Goal: Transaction & Acquisition: Purchase product/service

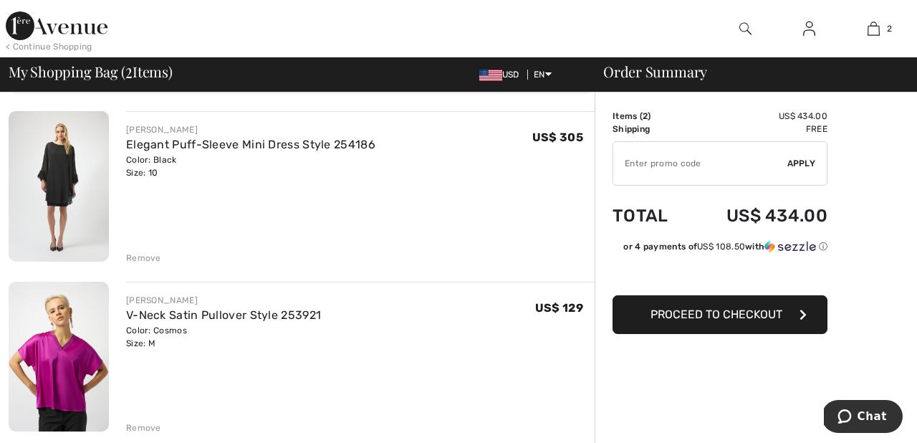
scroll to position [108, 0]
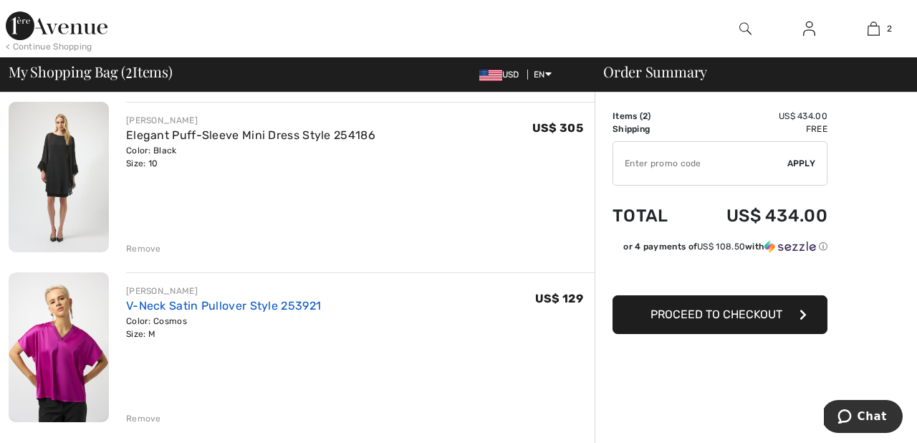
click at [273, 302] on link "V-Neck Satin Pullover Style 253921" at bounding box center [223, 306] width 195 height 14
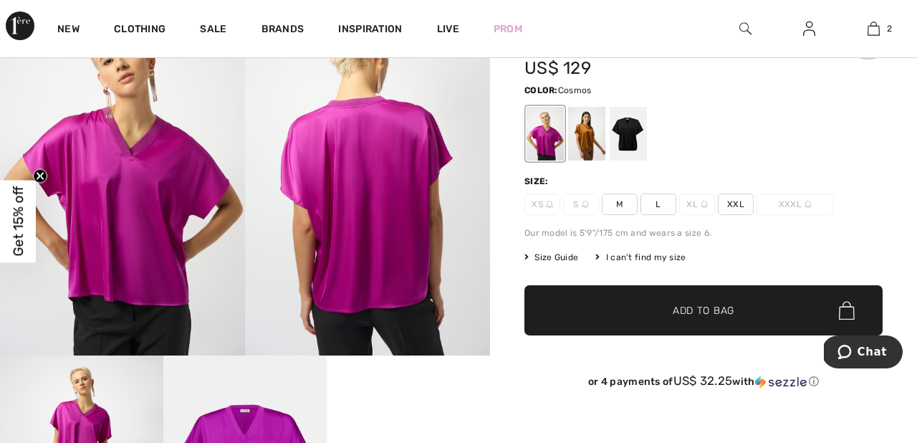
scroll to position [100, 0]
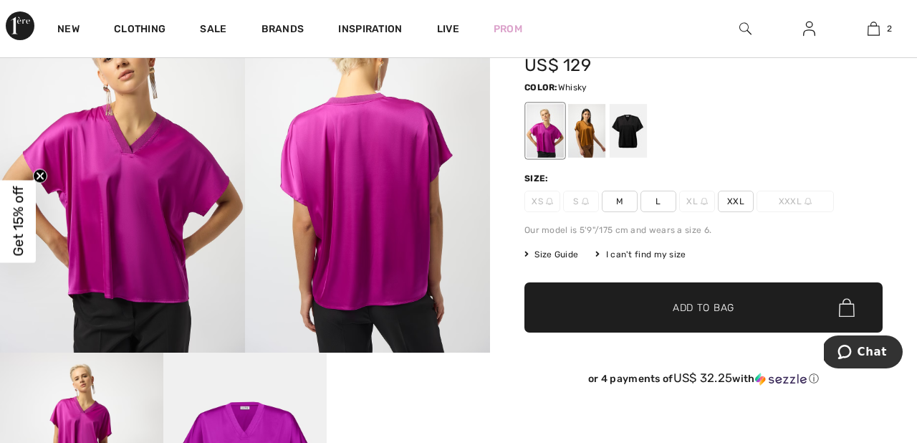
click at [589, 132] on div at bounding box center [586, 131] width 37 height 54
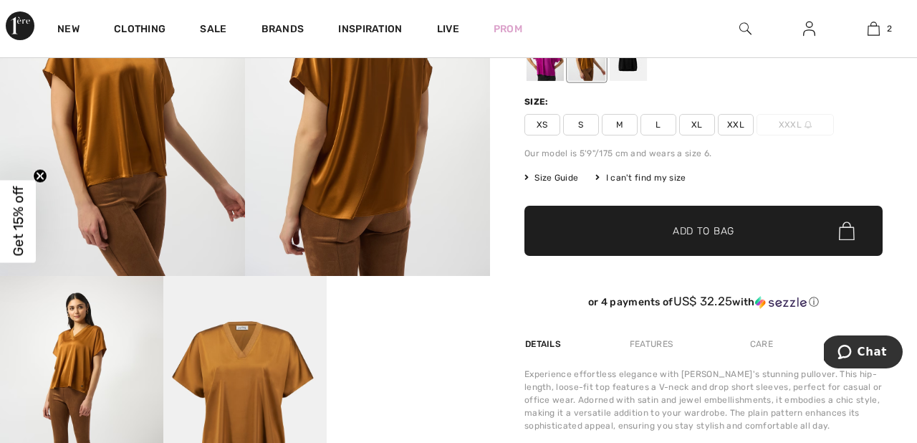
scroll to position [178, 0]
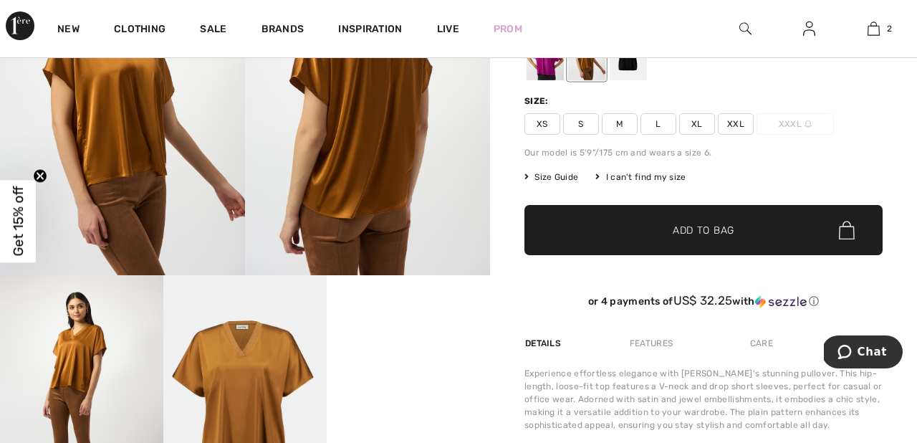
click at [617, 121] on span "M" at bounding box center [620, 124] width 36 height 22
click at [715, 234] on span "Add to Bag" at bounding box center [704, 230] width 62 height 15
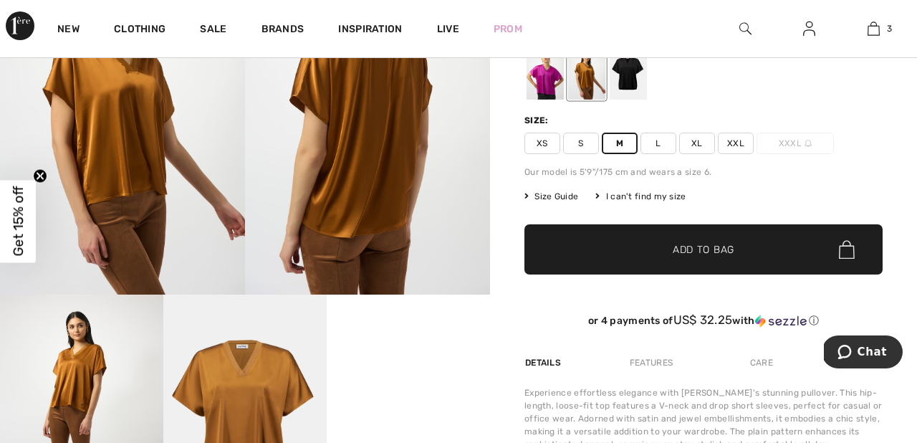
scroll to position [160, 0]
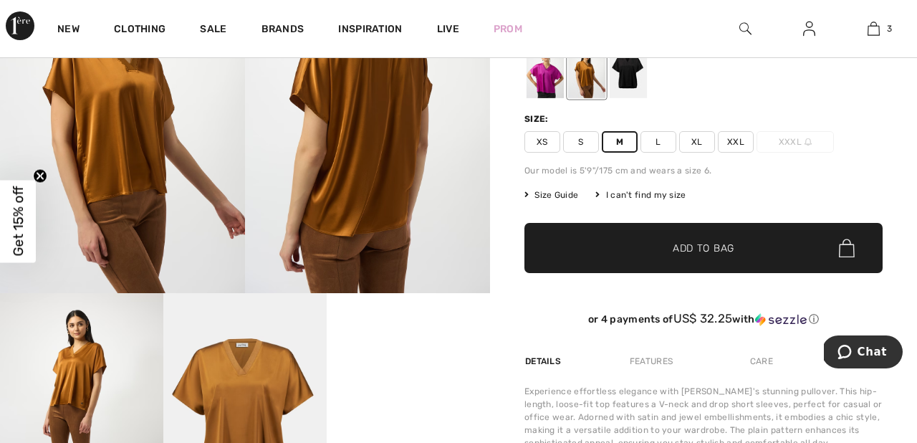
click at [707, 244] on span "Add to Bag" at bounding box center [704, 248] width 62 height 15
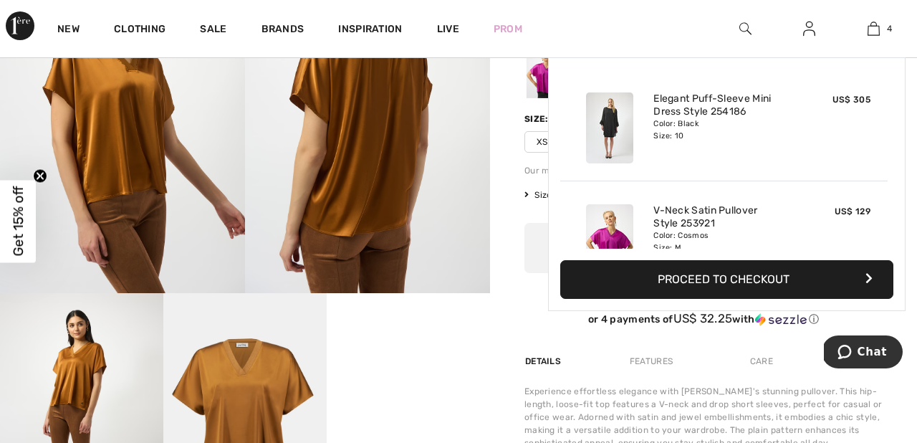
scroll to position [268, 0]
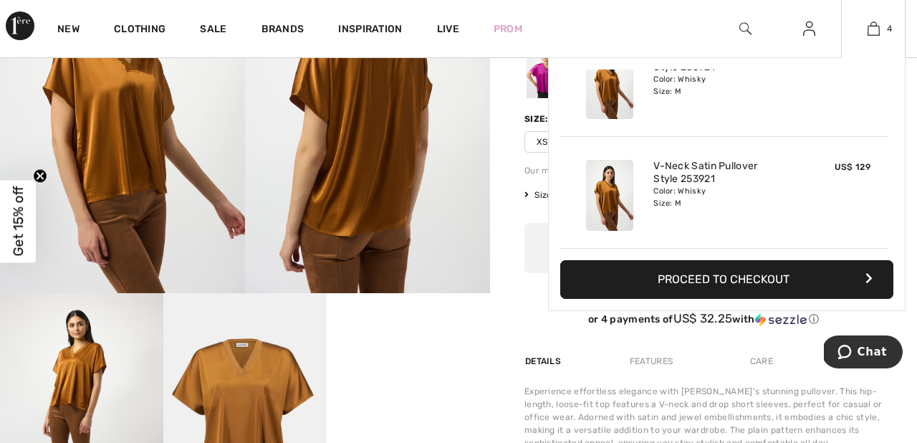
click at [711, 276] on button "Proceed to Checkout" at bounding box center [726, 279] width 333 height 39
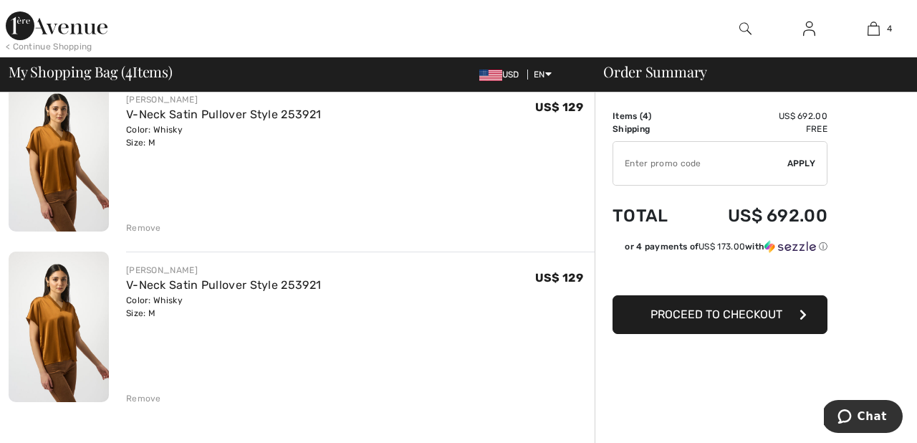
scroll to position [467, 0]
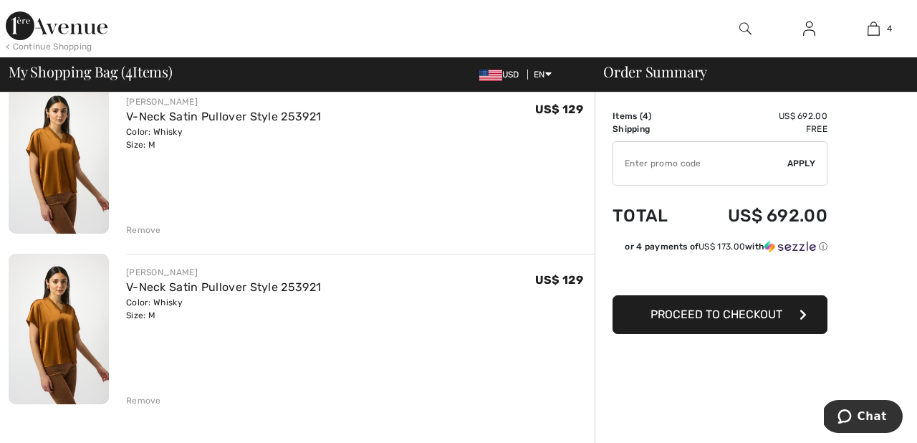
click at [139, 398] on div "Remove" at bounding box center [143, 400] width 35 height 13
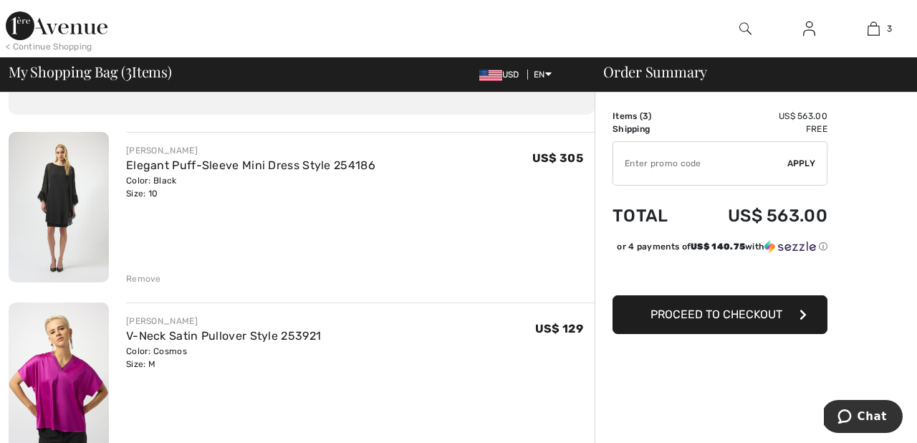
scroll to position [65, 0]
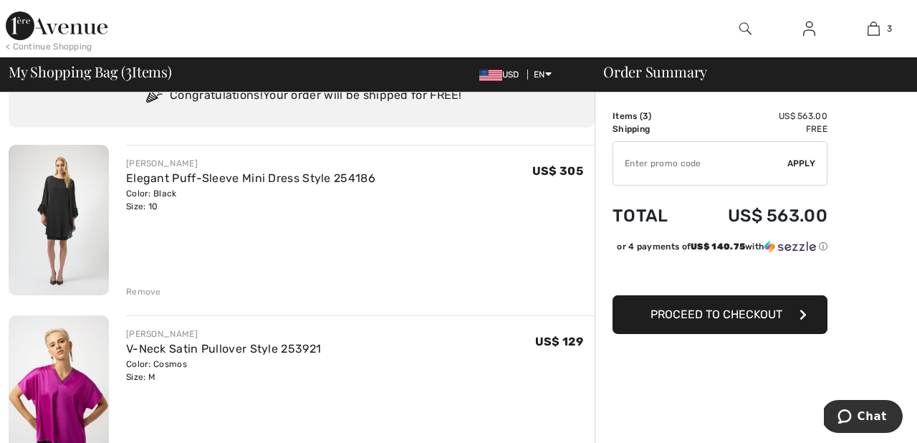
click at [133, 292] on div "Remove" at bounding box center [143, 291] width 35 height 13
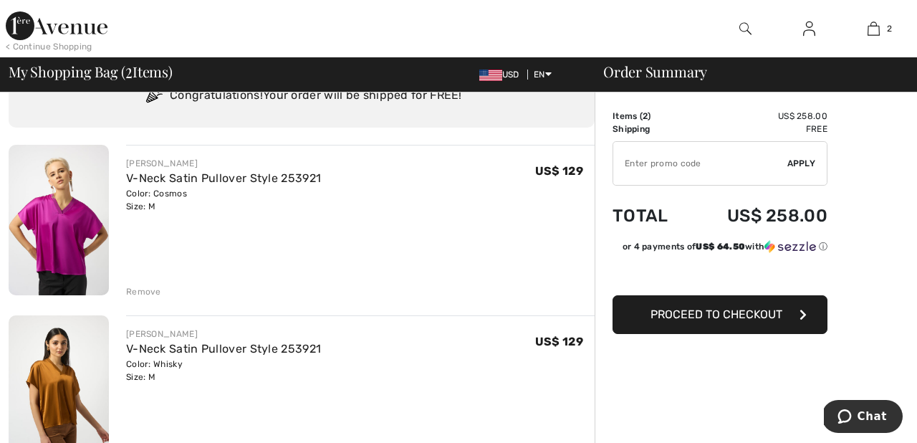
scroll to position [67, 0]
click at [669, 310] on span "Proceed to Checkout" at bounding box center [717, 314] width 132 height 14
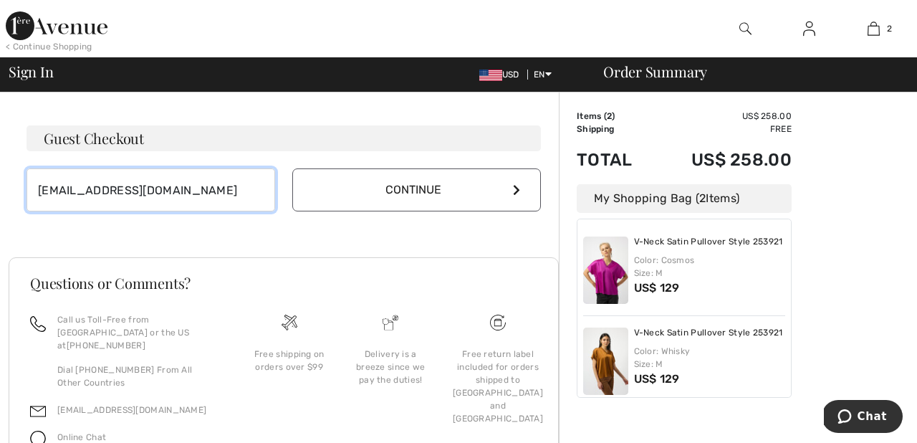
scroll to position [421, 0]
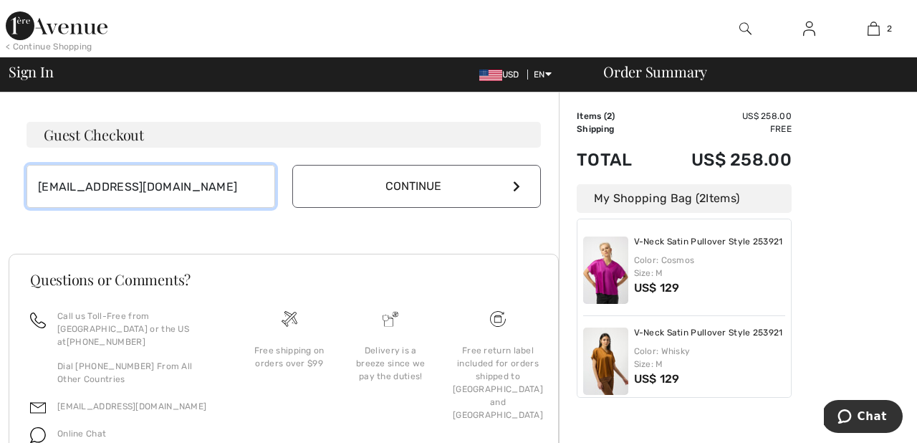
type input "[EMAIL_ADDRESS][DOMAIN_NAME]"
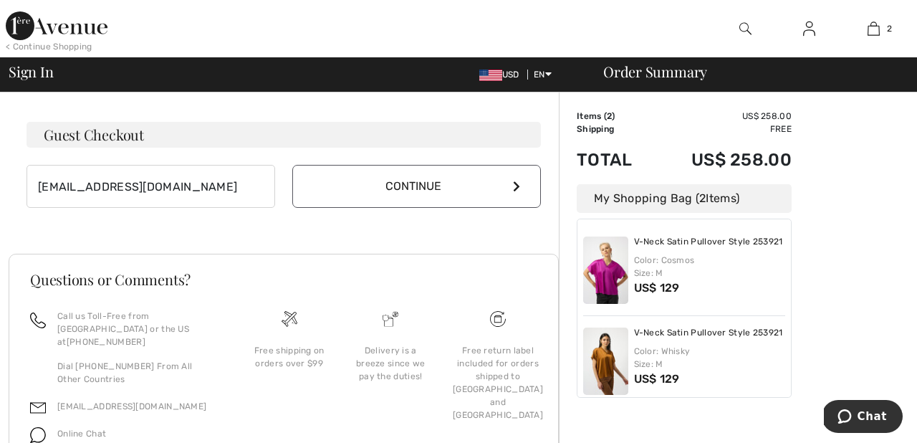
click at [520, 183] on icon at bounding box center [516, 186] width 7 height 11
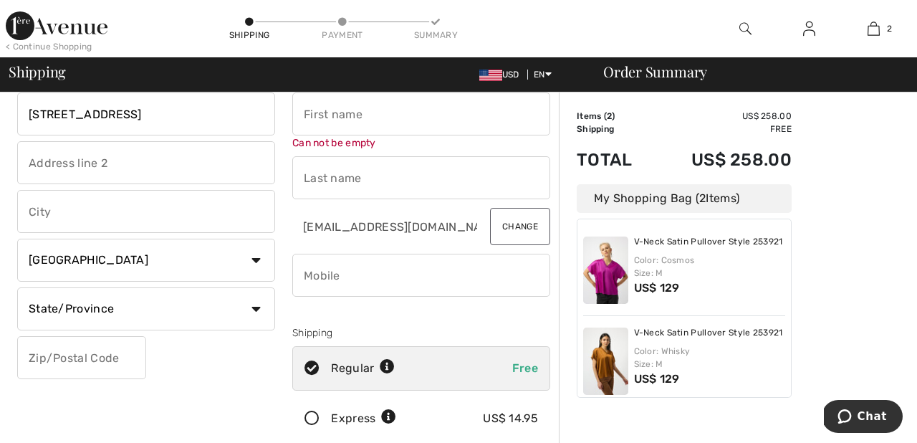
scroll to position [38, 0]
type input "[STREET_ADDRESS]"
type input "[GEOGRAPHIC_DATA]"
select select "US"
select select "NY"
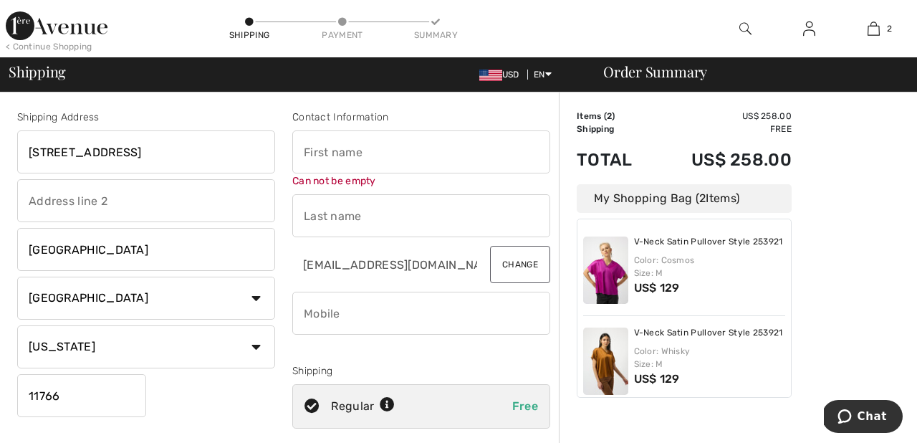
scroll to position [0, 0]
type input "11766"
click at [318, 139] on input "text" at bounding box center [421, 151] width 258 height 43
type input "theresa"
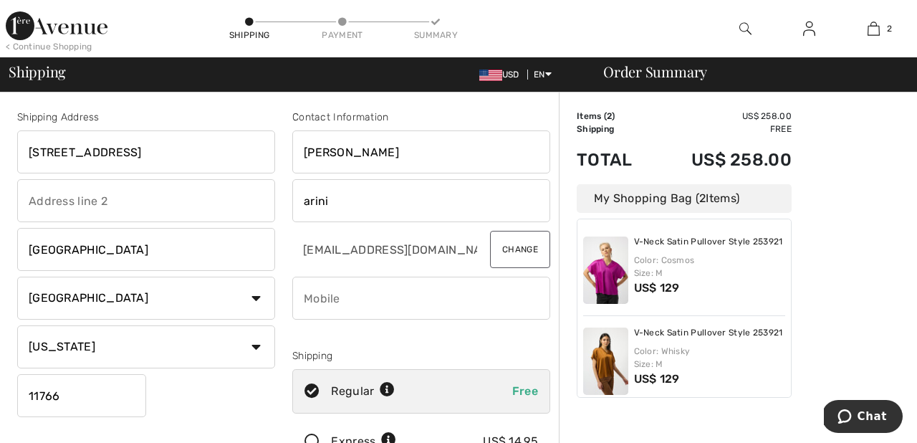
type input "arini"
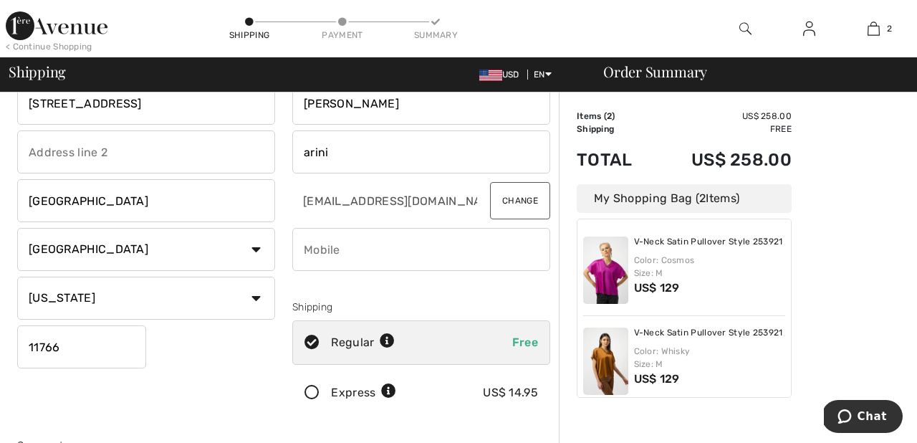
scroll to position [49, 0]
click at [489, 253] on input "phone" at bounding box center [421, 248] width 258 height 43
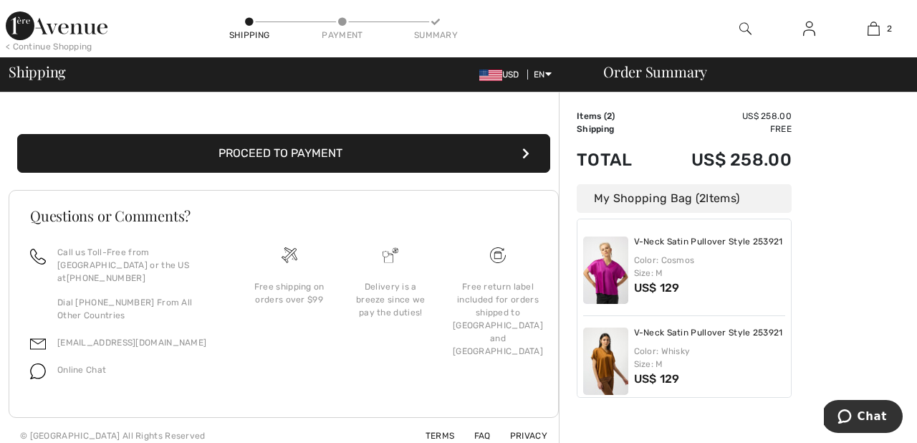
scroll to position [504, 0]
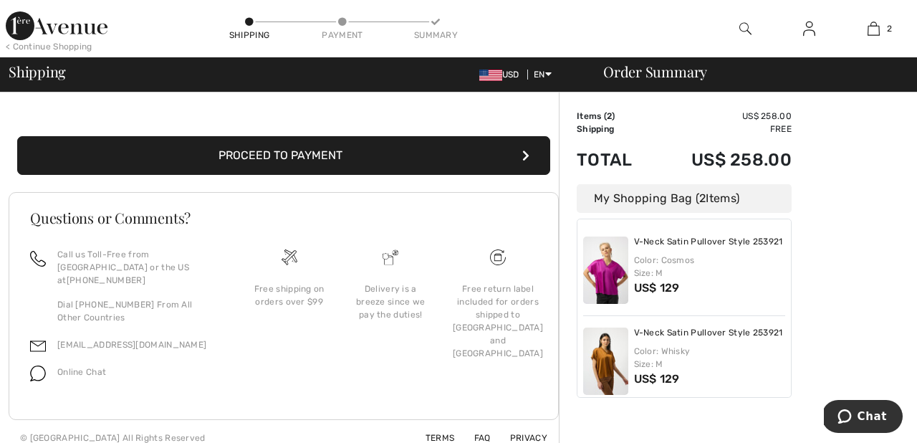
type input "6318482421"
click at [529, 154] on icon "submit" at bounding box center [525, 155] width 7 height 11
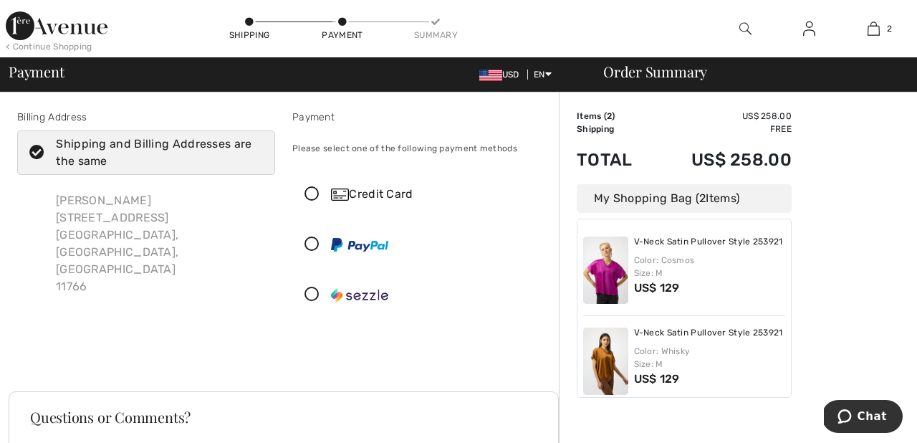
click at [312, 191] on icon at bounding box center [312, 194] width 38 height 15
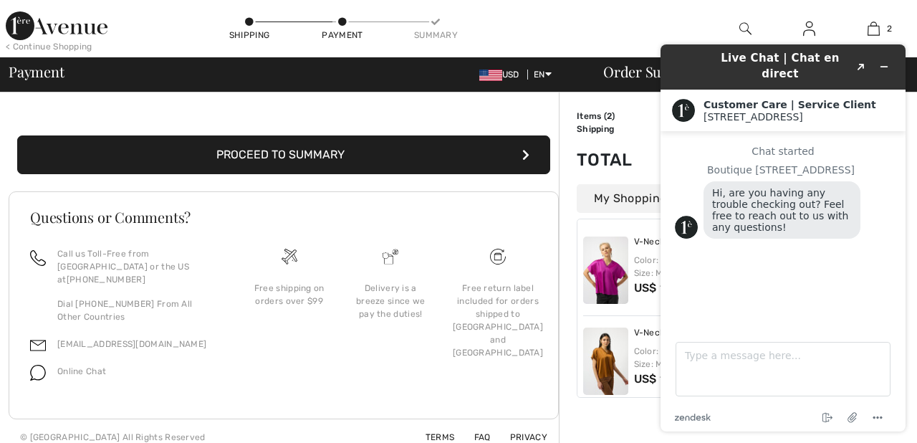
scroll to position [398, 0]
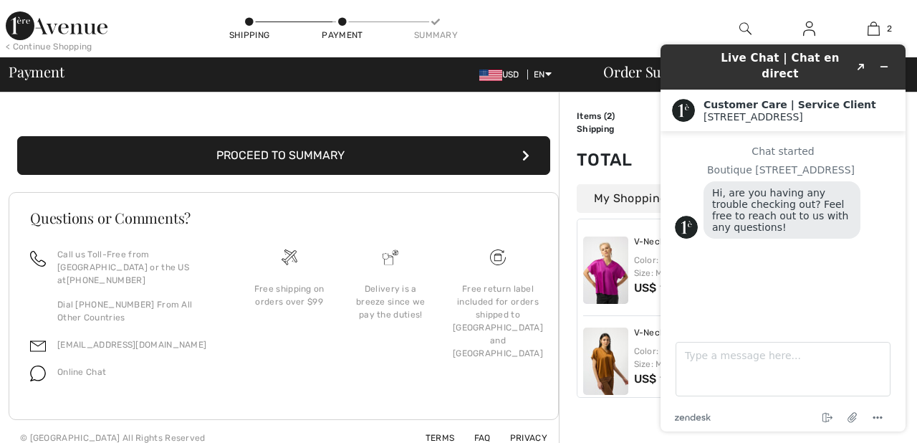
click at [386, 163] on button "Proceed to Summary" at bounding box center [283, 155] width 533 height 39
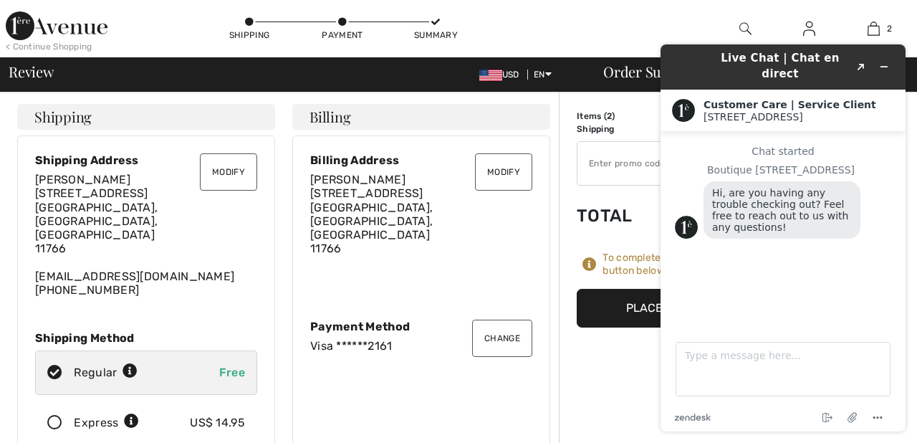
click at [624, 27] on div "< Continue Shopping Shipping Payment Summary 2 Added to Bag [PERSON_NAME] V-nec…" at bounding box center [458, 28] width 917 height 57
click at [629, 308] on button "Place Your Order" at bounding box center [684, 308] width 215 height 39
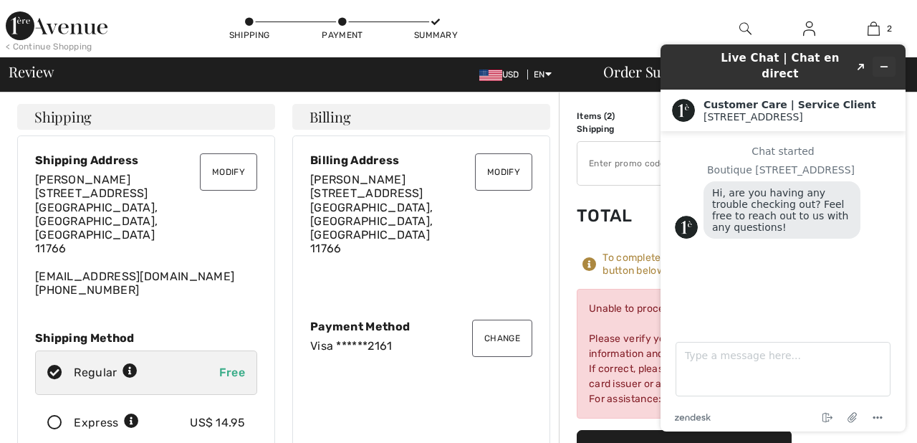
click at [885, 62] on icon "Minimize widget" at bounding box center [884, 67] width 10 height 10
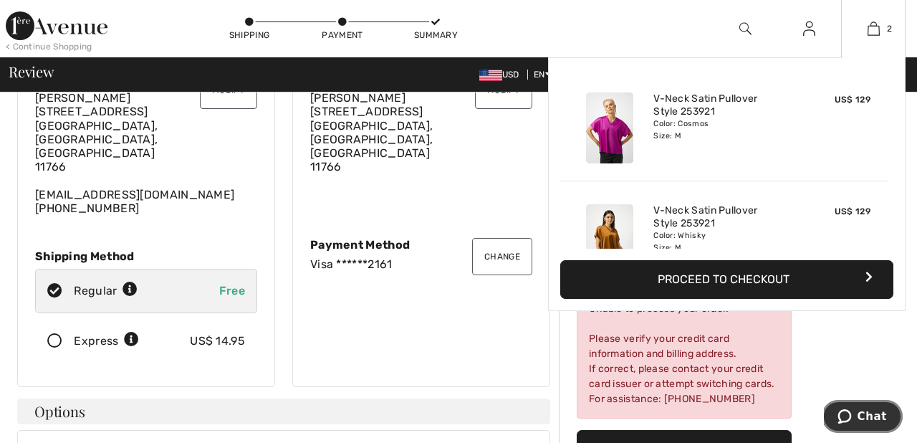
scroll to position [82, 0]
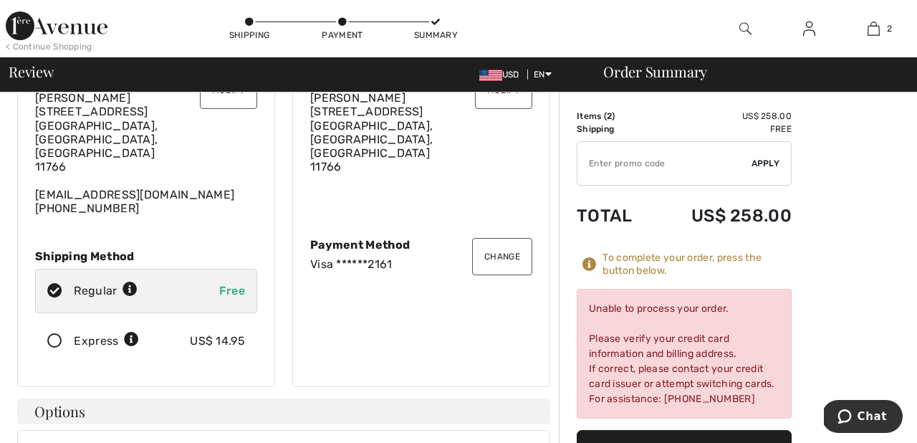
click at [499, 242] on button "Change" at bounding box center [502, 256] width 60 height 37
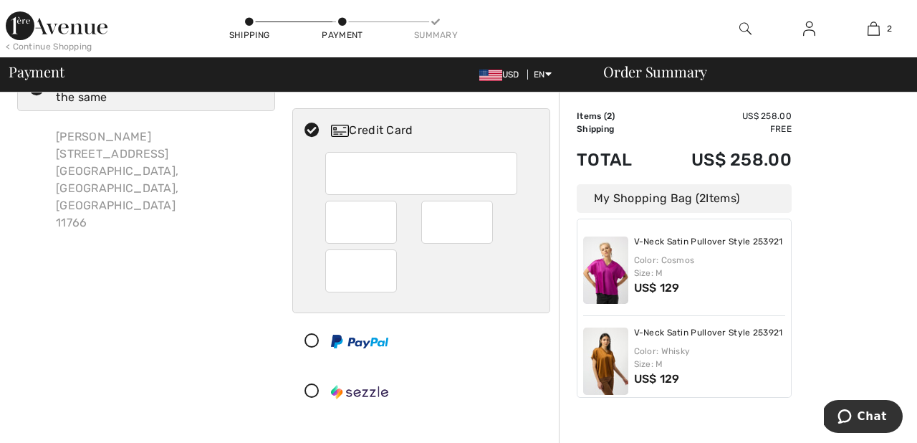
scroll to position [64, 0]
click at [337, 173] on iframe at bounding box center [423, 173] width 172 height 33
radio input "true"
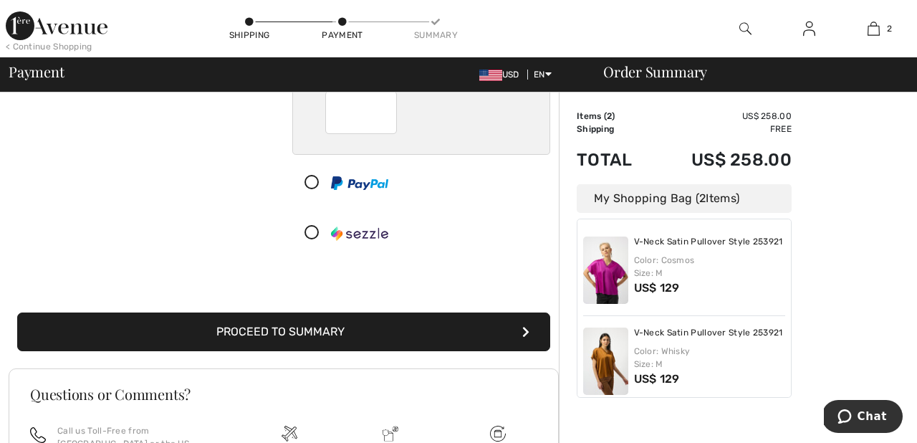
scroll to position [236, 0]
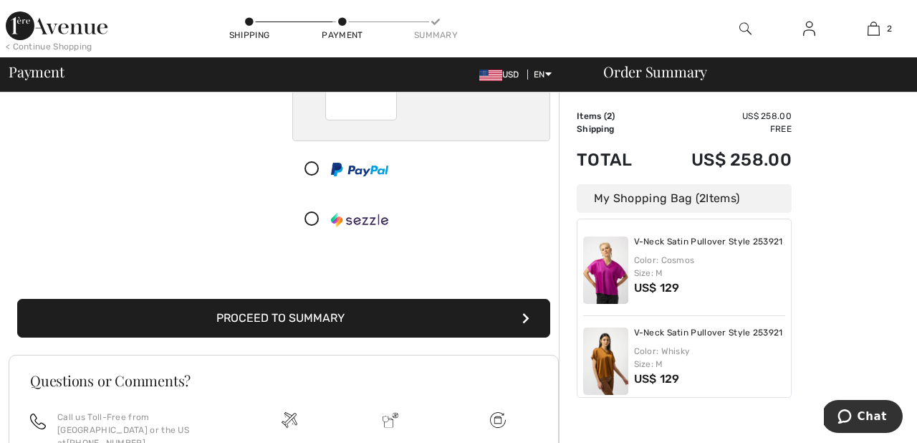
click at [250, 324] on button "Proceed to Summary" at bounding box center [283, 318] width 533 height 39
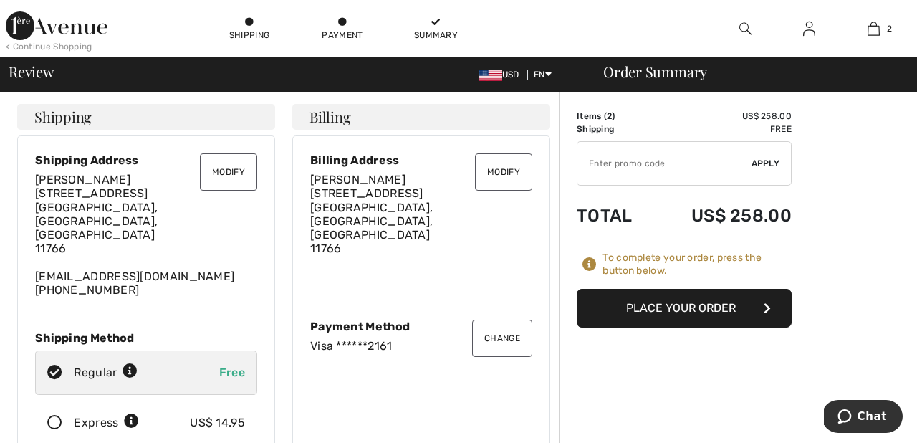
click at [682, 311] on button "Place Your Order" at bounding box center [684, 308] width 215 height 39
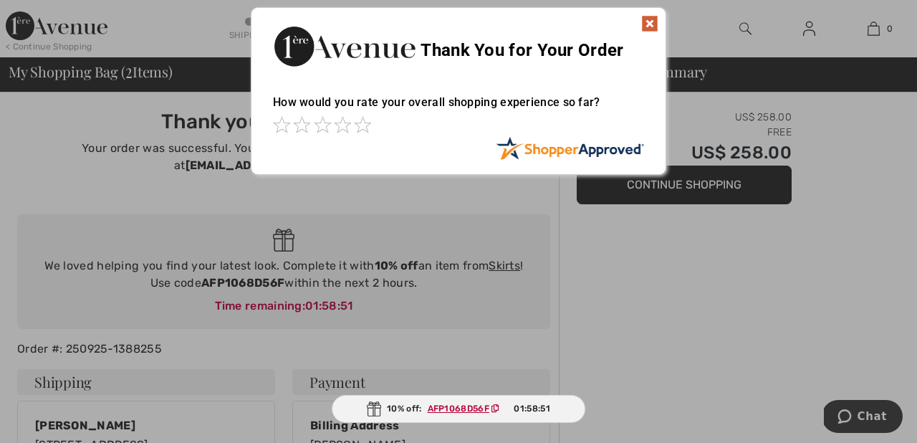
click at [650, 25] on img at bounding box center [649, 23] width 17 height 17
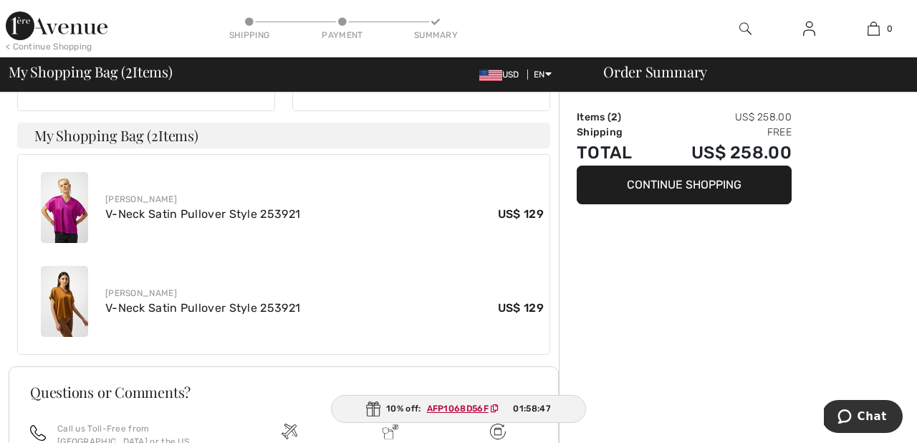
scroll to position [507, 0]
